Goal: Information Seeking & Learning: Understand process/instructions

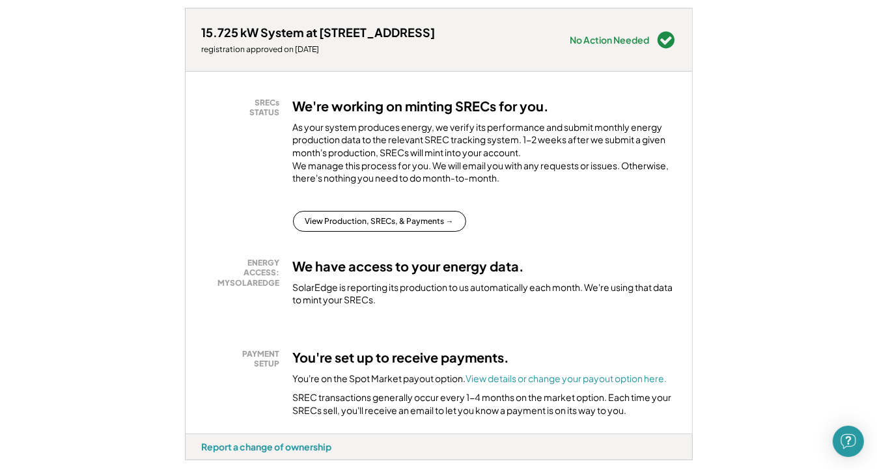
scroll to position [195, 0]
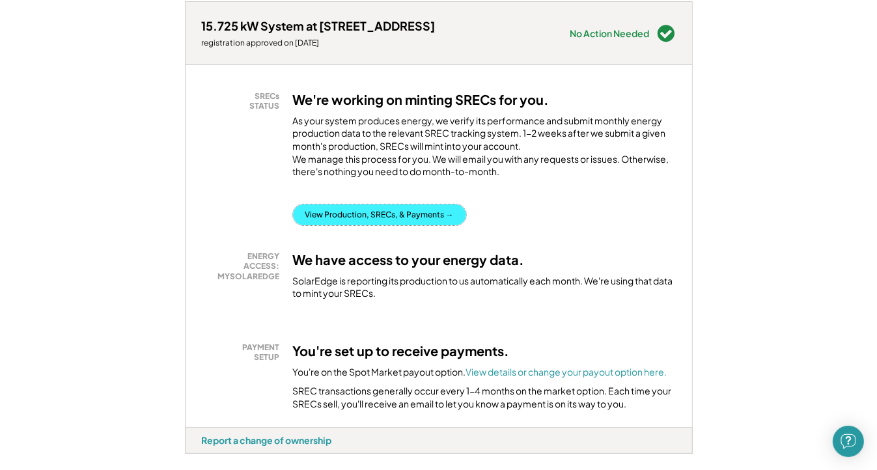
click at [349, 225] on button "View Production, SRECs, & Payments →" at bounding box center [379, 215] width 173 height 21
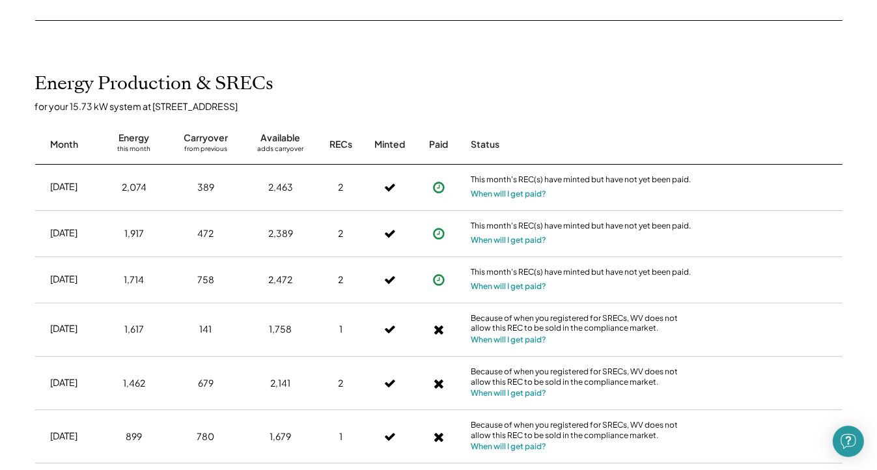
scroll to position [261, 0]
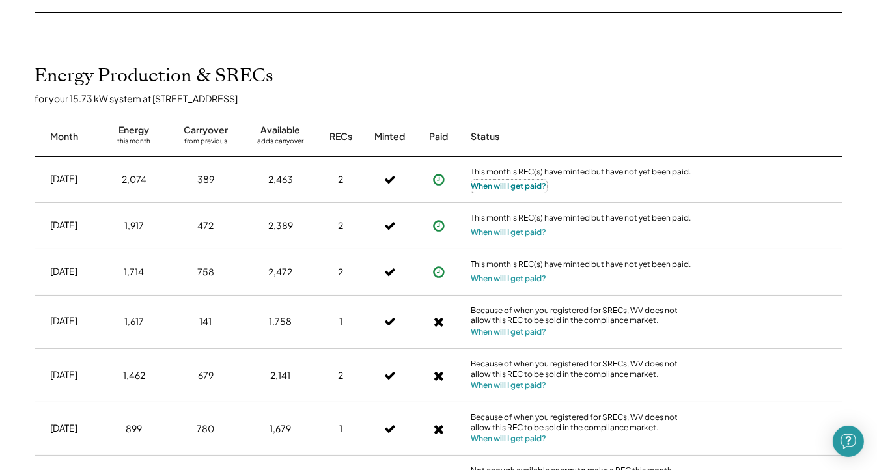
click at [516, 186] on button "When will I get paid?" at bounding box center [510, 186] width 76 height 13
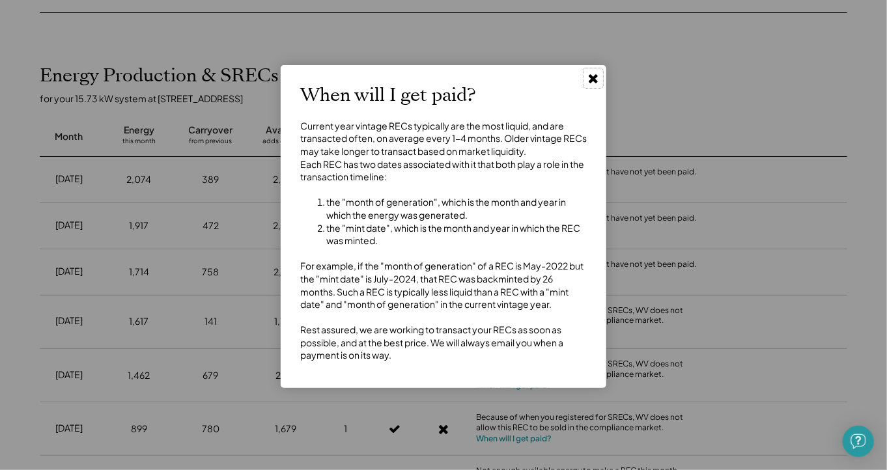
click at [589, 78] on icon at bounding box center [593, 78] width 13 height 13
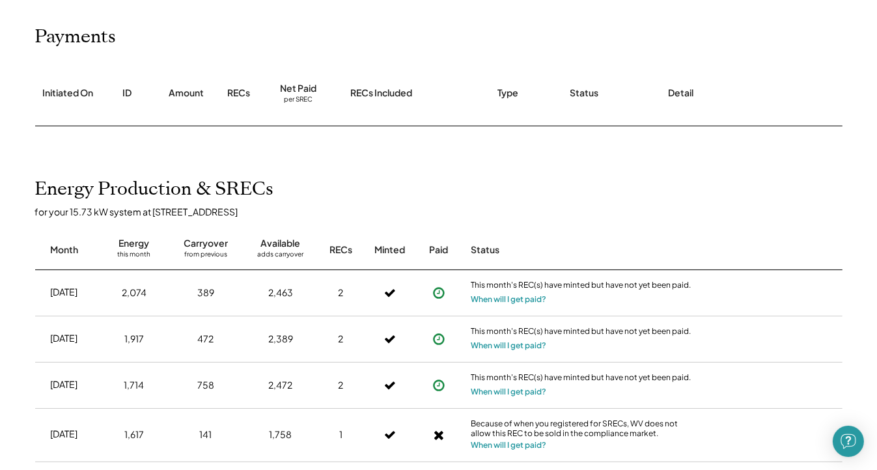
scroll to position [0, 0]
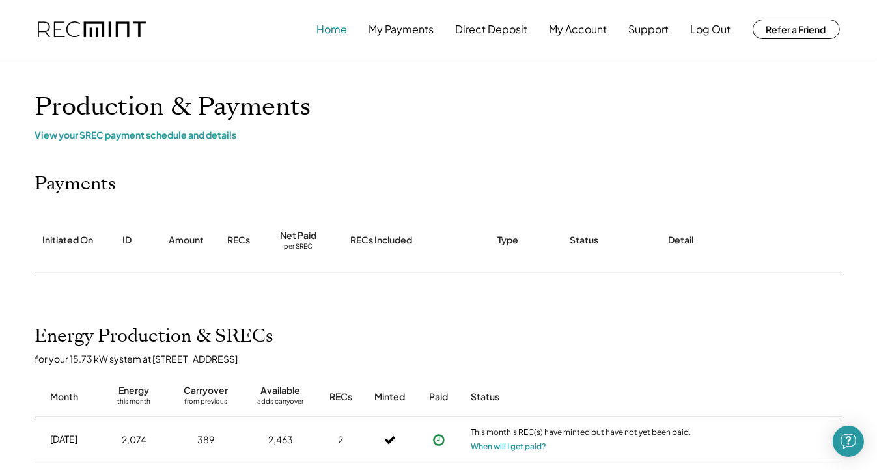
click at [326, 30] on button "Home" at bounding box center [332, 29] width 31 height 26
